Goal: Task Accomplishment & Management: Use online tool/utility

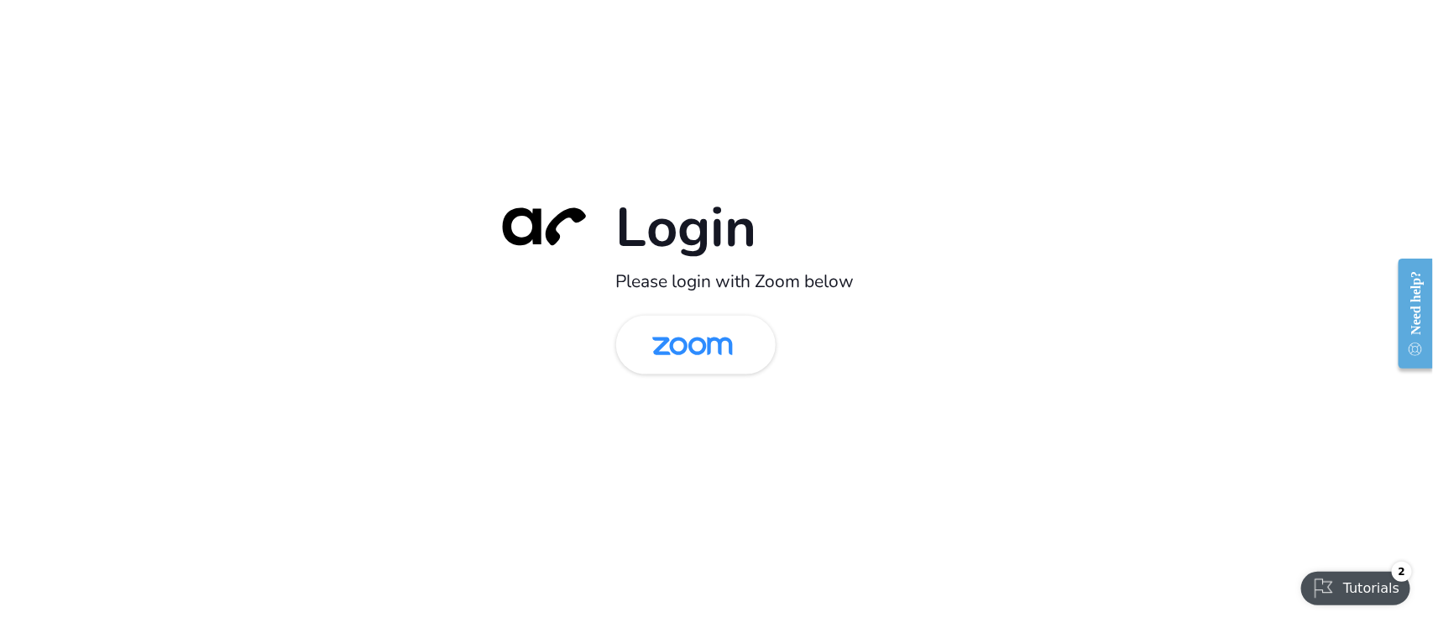
click at [404, 499] on div "Login Please login with Zoom below" at bounding box center [716, 314] width 1433 height 628
click at [691, 341] on img at bounding box center [693, 346] width 116 height 55
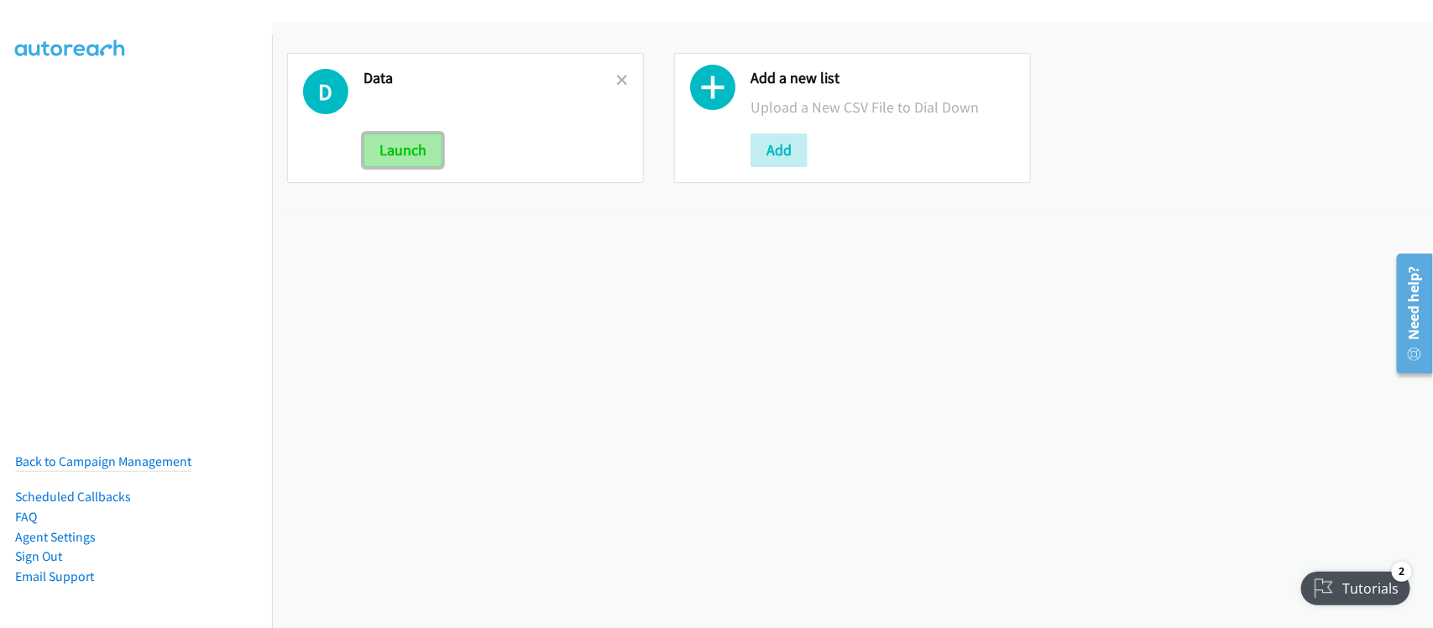
click at [380, 159] on button "Launch" at bounding box center [402, 150] width 79 height 34
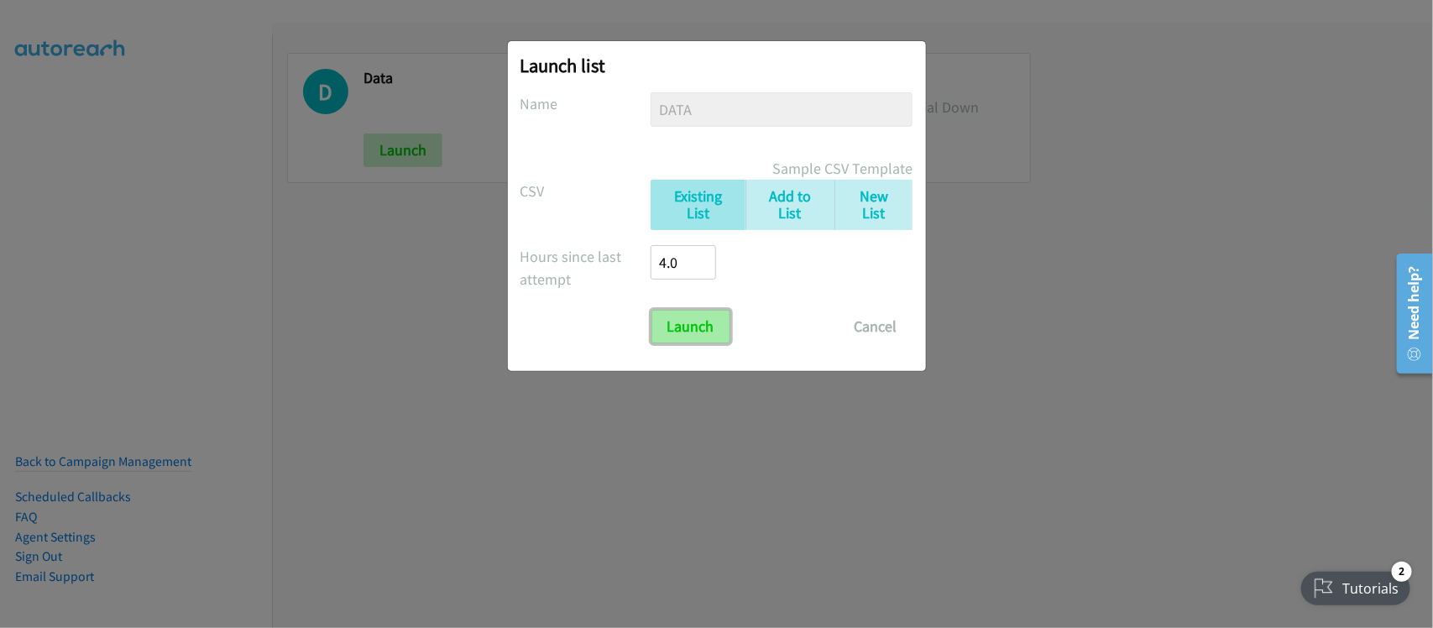
click at [713, 323] on input "Launch" at bounding box center [690, 327] width 79 height 34
